Goal: Find specific page/section: Find specific page/section

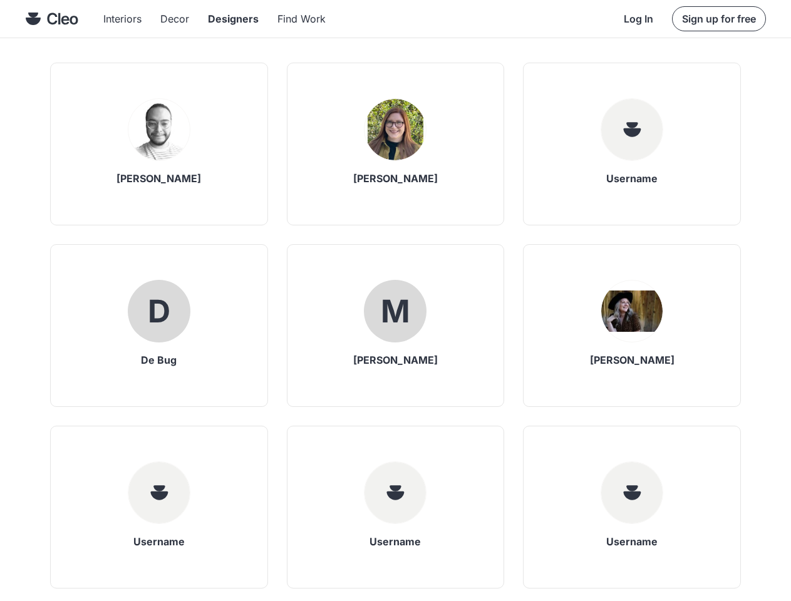
click at [395, 301] on div "M" at bounding box center [395, 311] width 29 height 31
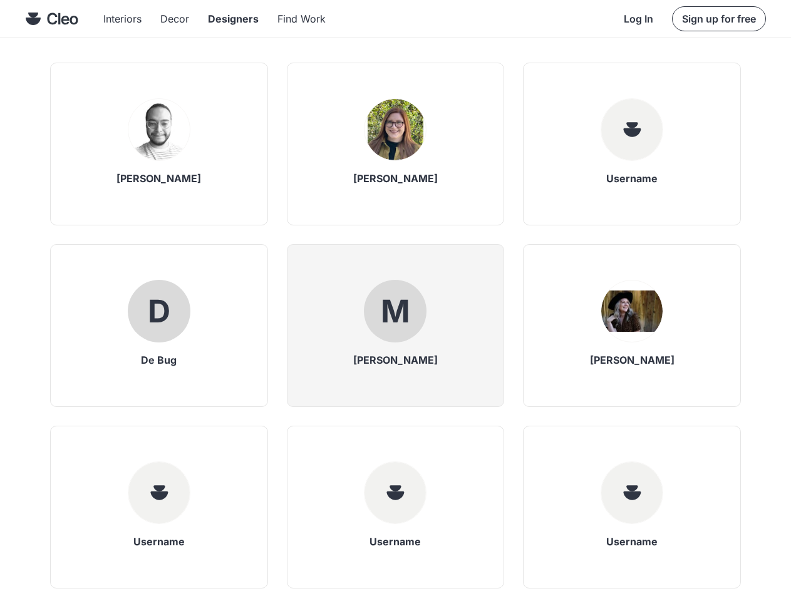
click at [395, 307] on div "M" at bounding box center [395, 311] width 29 height 31
click at [395, 332] on div "M" at bounding box center [395, 311] width 63 height 63
click at [159, 144] on img at bounding box center [158, 129] width 61 height 61
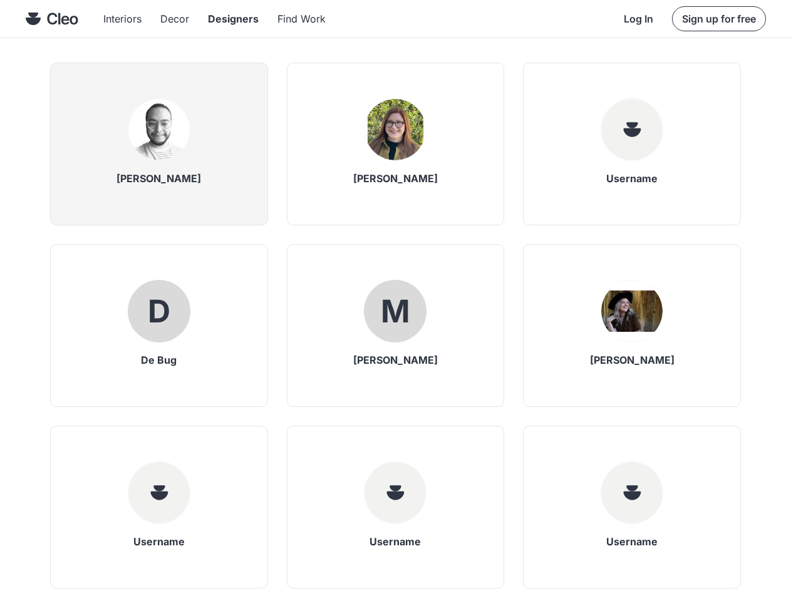
click at [159, 144] on img at bounding box center [158, 129] width 61 height 61
click at [159, 130] on img at bounding box center [158, 129] width 61 height 61
click at [159, 178] on div "[PERSON_NAME]" at bounding box center [158, 178] width 85 height 10
click at [386, 144] on img at bounding box center [394, 129] width 61 height 61
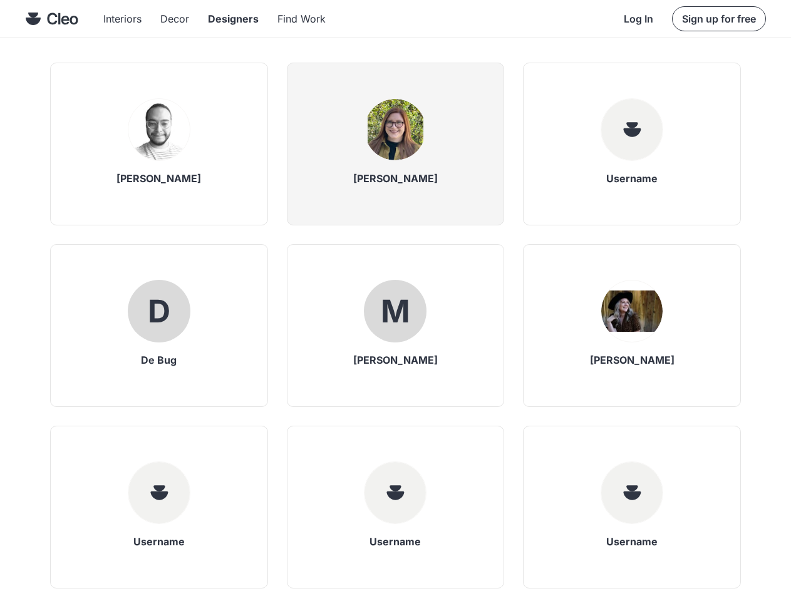
click at [396, 144] on img at bounding box center [394, 129] width 61 height 61
click at [395, 130] on img at bounding box center [394, 129] width 61 height 61
